Goal: Task Accomplishment & Management: Manage account settings

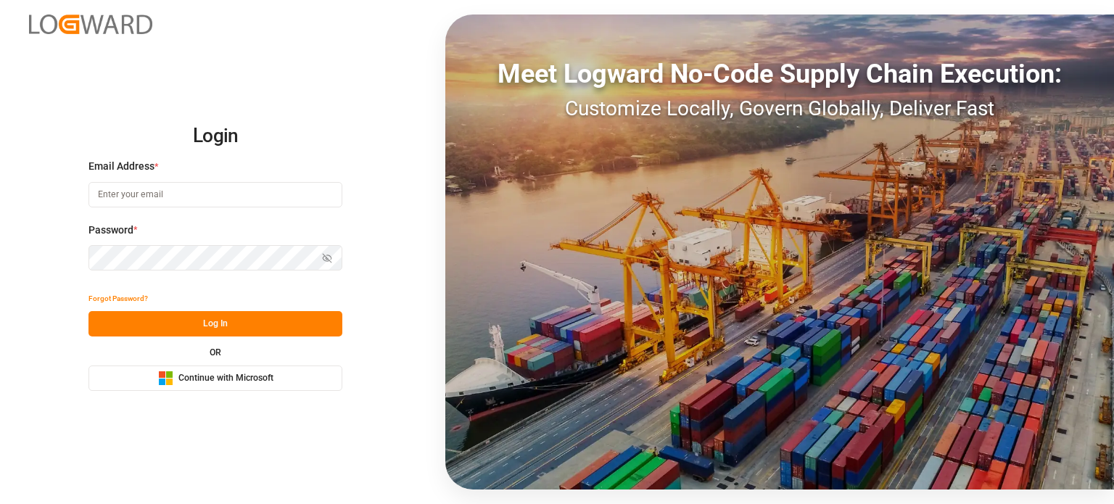
click at [190, 194] on input at bounding box center [215, 194] width 254 height 25
type input "[EMAIL_ADDRESS][DOMAIN_NAME]"
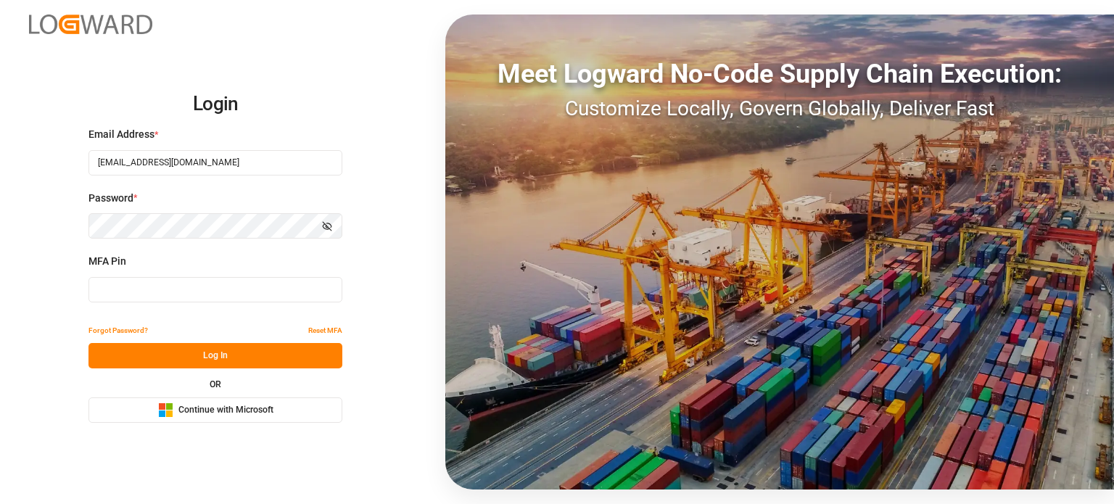
type input "555741"
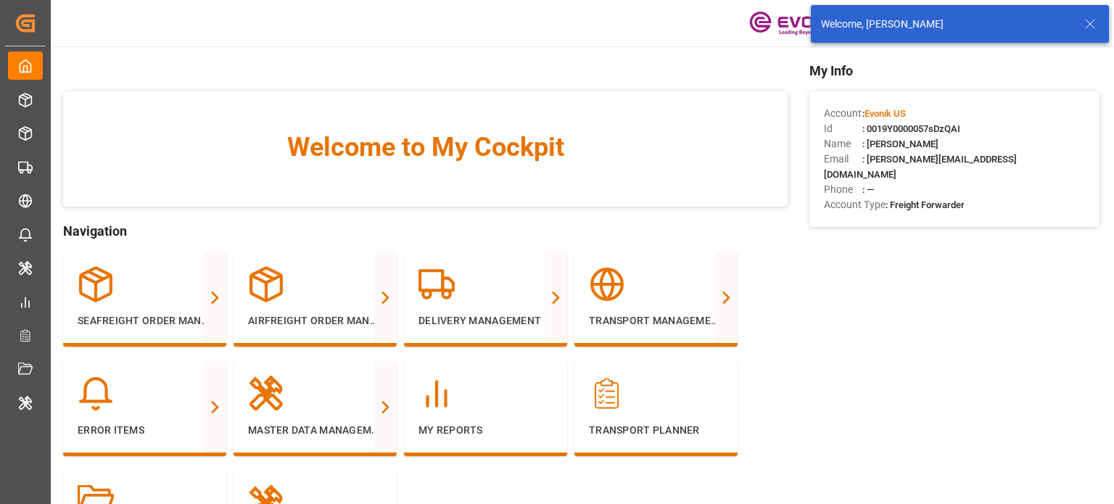
click at [1087, 27] on line at bounding box center [1089, 24] width 9 height 9
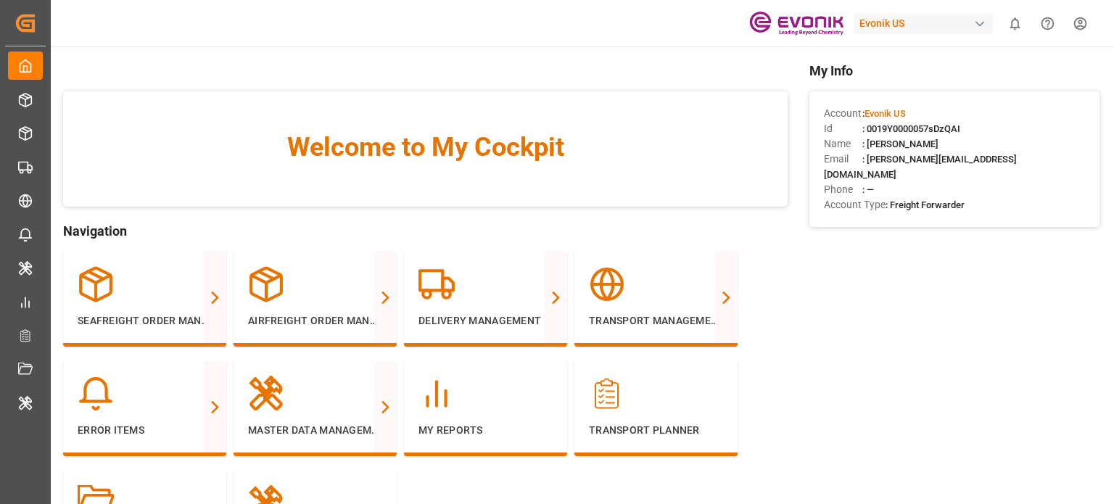
click at [937, 20] on div "Evonik US" at bounding box center [922, 23] width 139 height 21
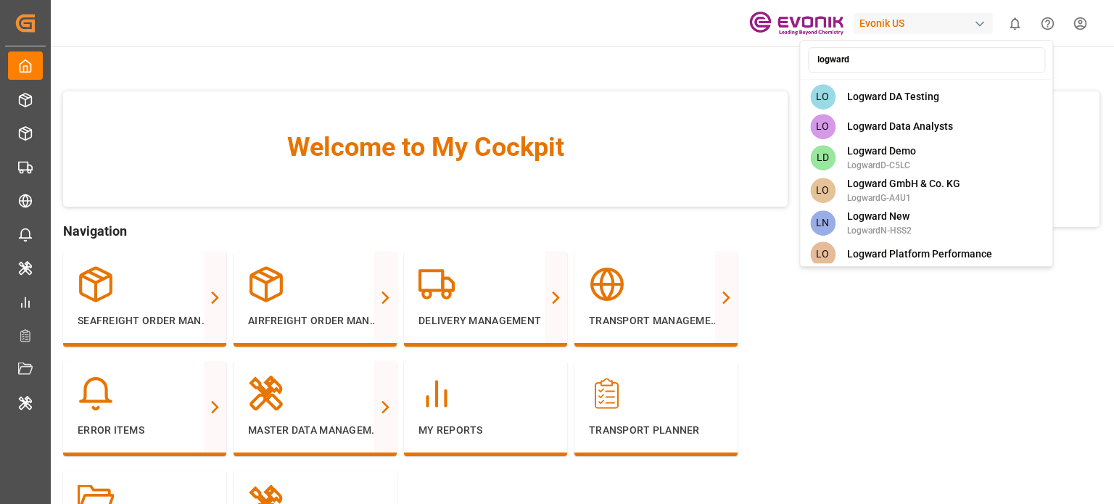
type input "logward g"
